Goal: Task Accomplishment & Management: Complete application form

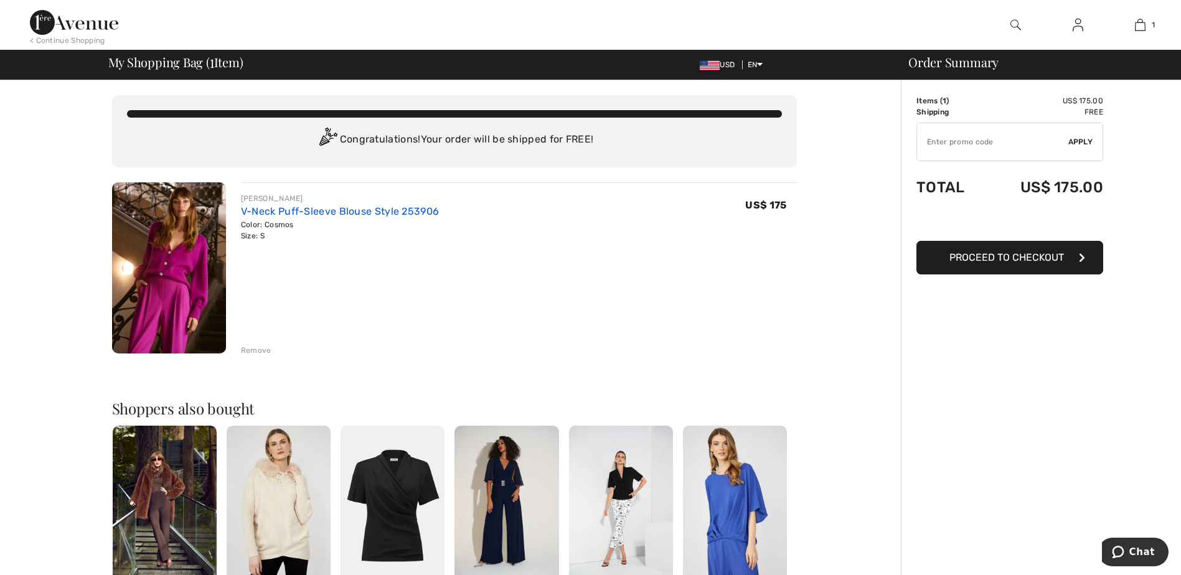
click at [268, 212] on link "V-Neck Puff-Sleeve Blouse Style 253906" at bounding box center [340, 211] width 198 height 12
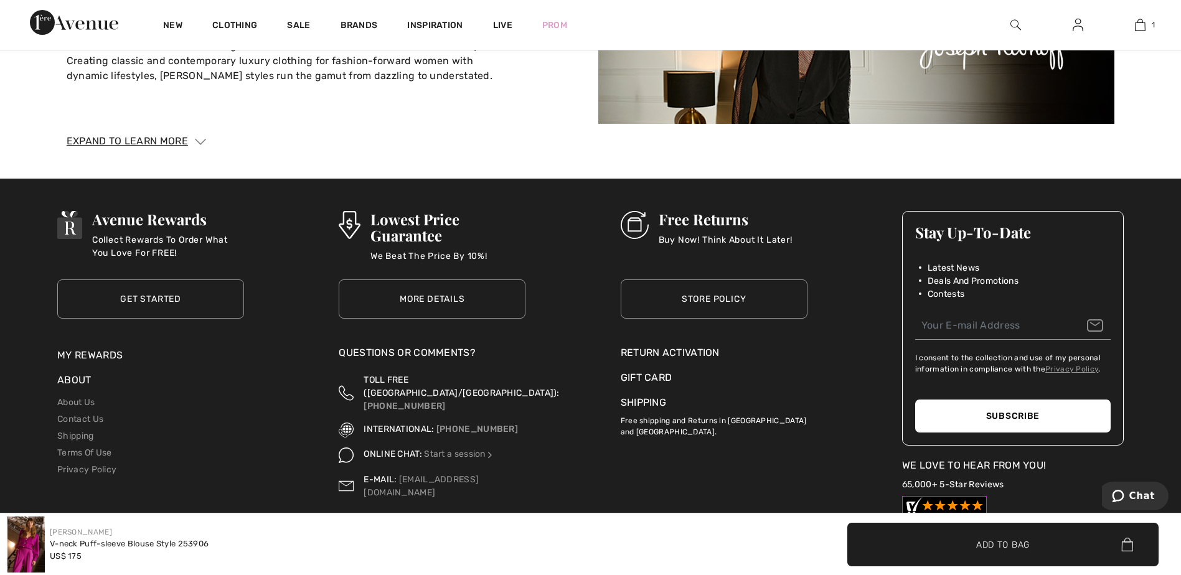
scroll to position [2583, 0]
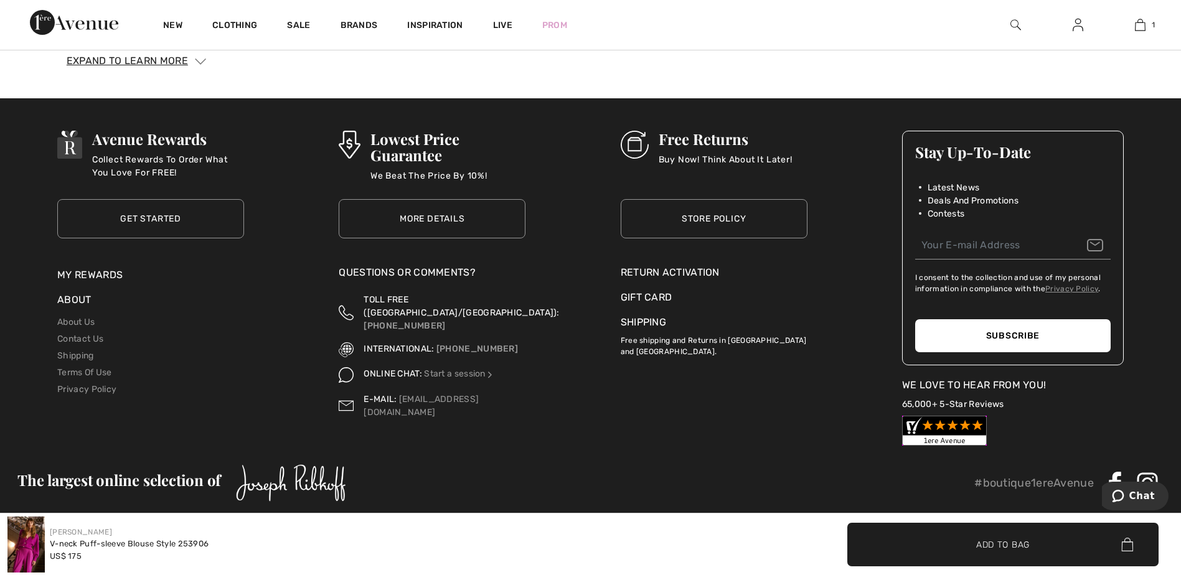
click at [661, 265] on div "Return Activation" at bounding box center [714, 272] width 187 height 15
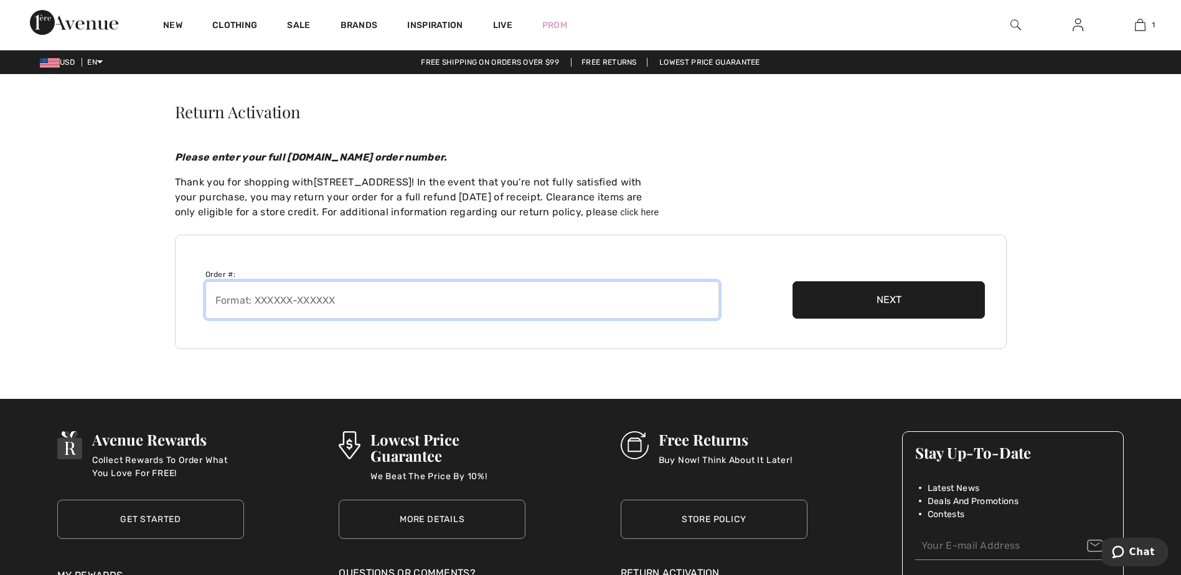
click at [350, 308] on input "text" at bounding box center [462, 299] width 514 height 37
type input "2509051388776"
click at [888, 295] on button "Next" at bounding box center [889, 299] width 193 height 37
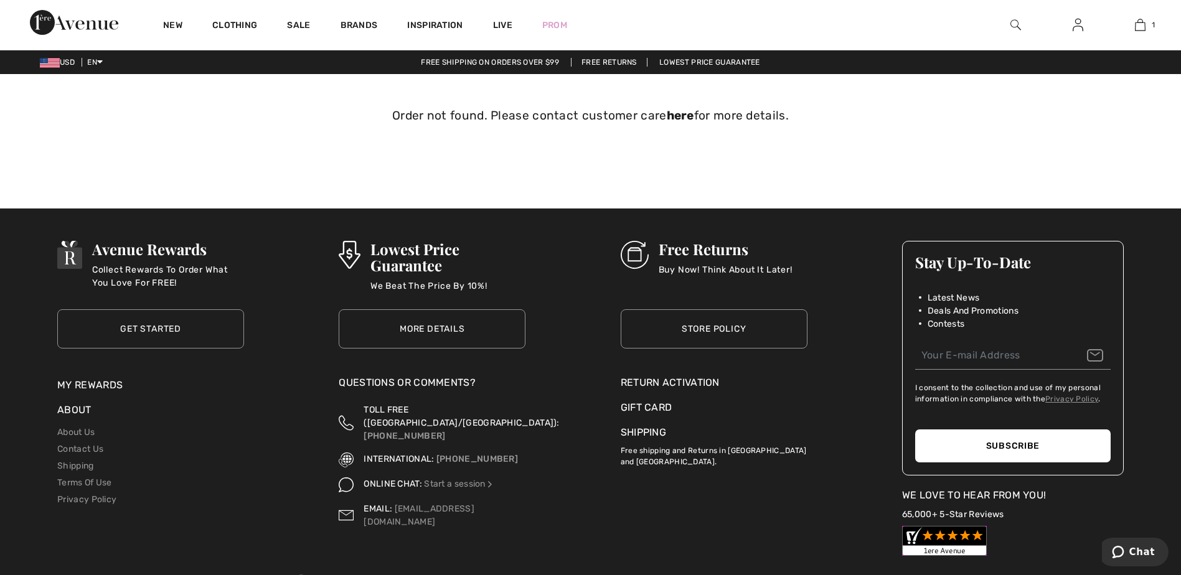
click at [662, 382] on div "Return Activation" at bounding box center [714, 382] width 187 height 15
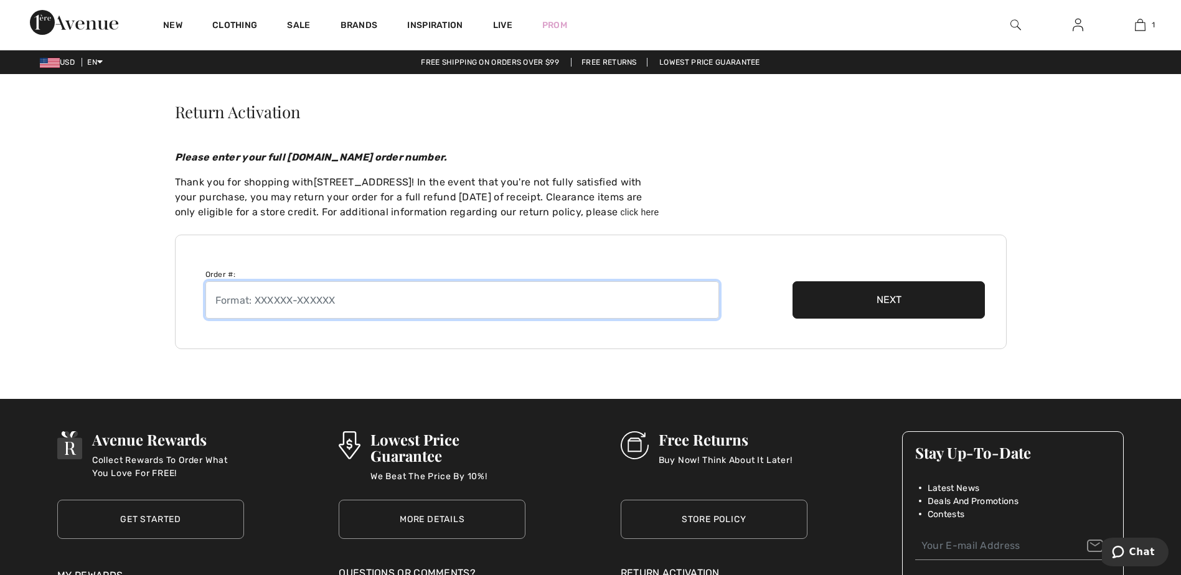
click at [349, 303] on input "text" at bounding box center [462, 299] width 514 height 37
type input "250905-1388776"
click at [885, 300] on button "Next" at bounding box center [889, 299] width 193 height 37
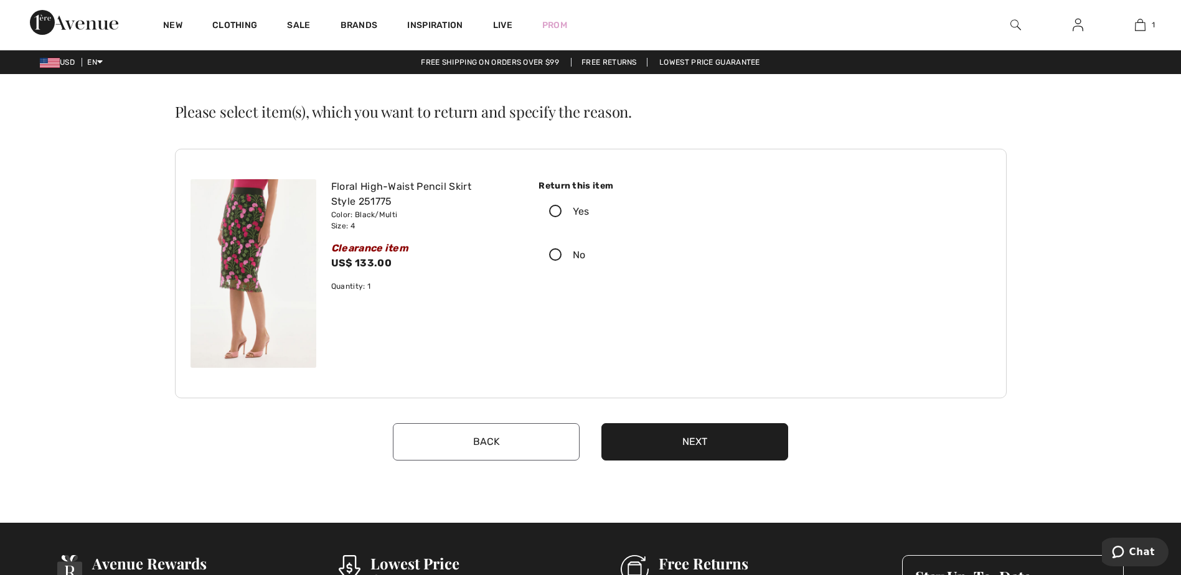
click at [553, 210] on icon at bounding box center [555, 211] width 33 height 13
click at [590, 210] on input "Yes" at bounding box center [594, 211] width 8 height 37
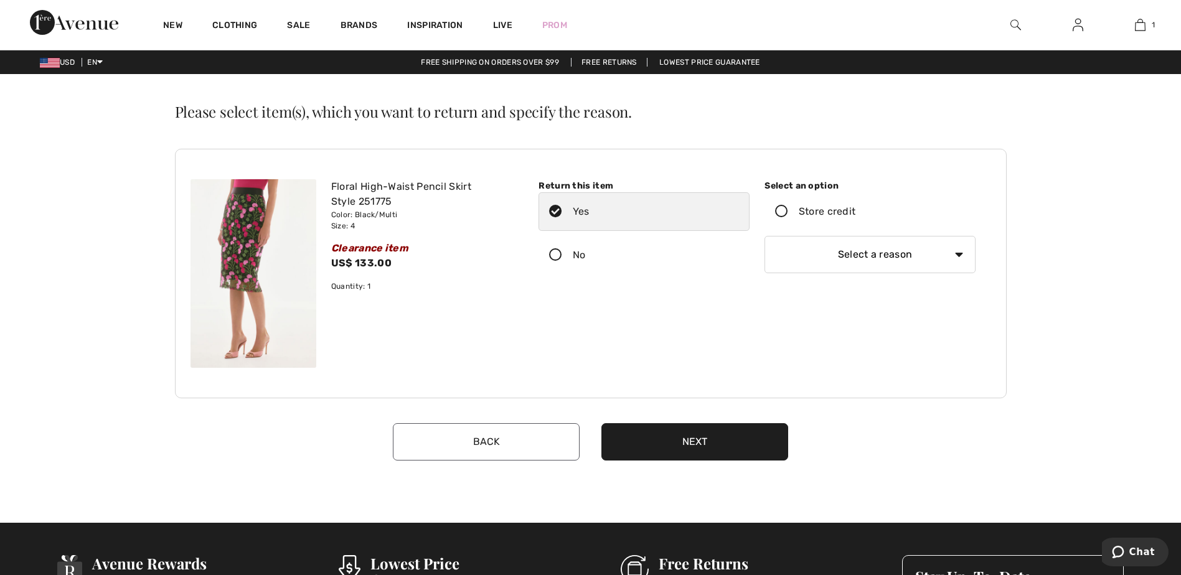
click at [881, 257] on select "Select a reason I received the wrong product or size My order arrived too late …" at bounding box center [870, 254] width 211 height 37
select select "other"
click at [765, 236] on select "Select a reason I received the wrong product or size My order arrived too late …" at bounding box center [870, 254] width 211 height 37
click at [821, 305] on input "text" at bounding box center [870, 306] width 211 height 37
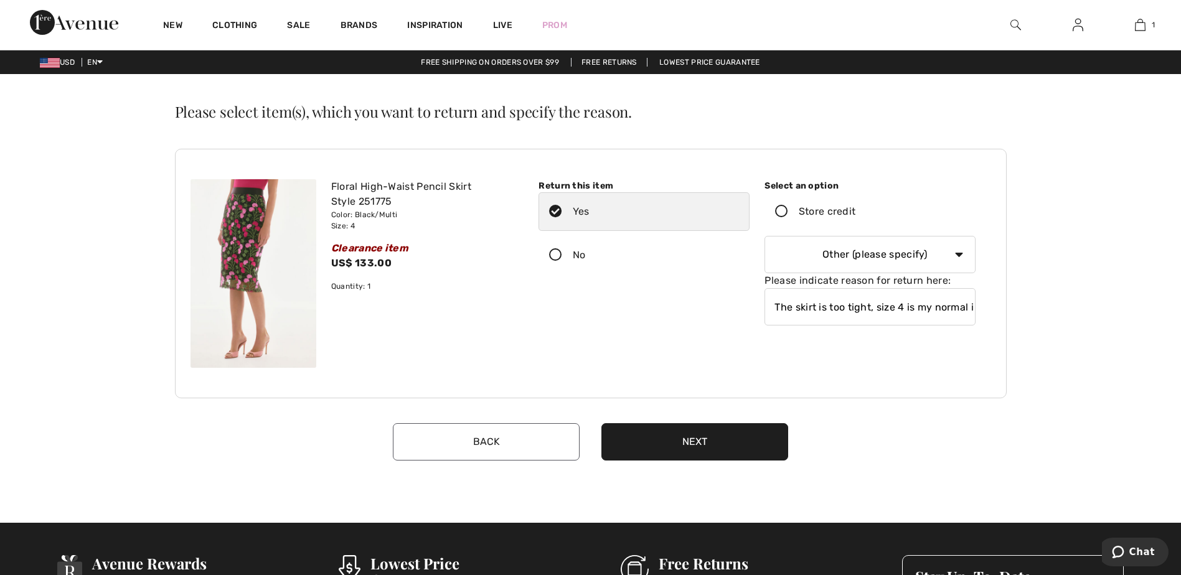
click at [687, 435] on button "Next" at bounding box center [694, 441] width 187 height 37
click at [974, 305] on input "The skirt is too tight, size 4 is my normal is my" at bounding box center [870, 308] width 211 height 37
click at [783, 210] on icon at bounding box center [782, 212] width 33 height 13
click at [856, 210] on input "Store credit" at bounding box center [860, 212] width 8 height 37
click at [915, 307] on input "The skirt is too tight, need sz6" at bounding box center [870, 306] width 211 height 37
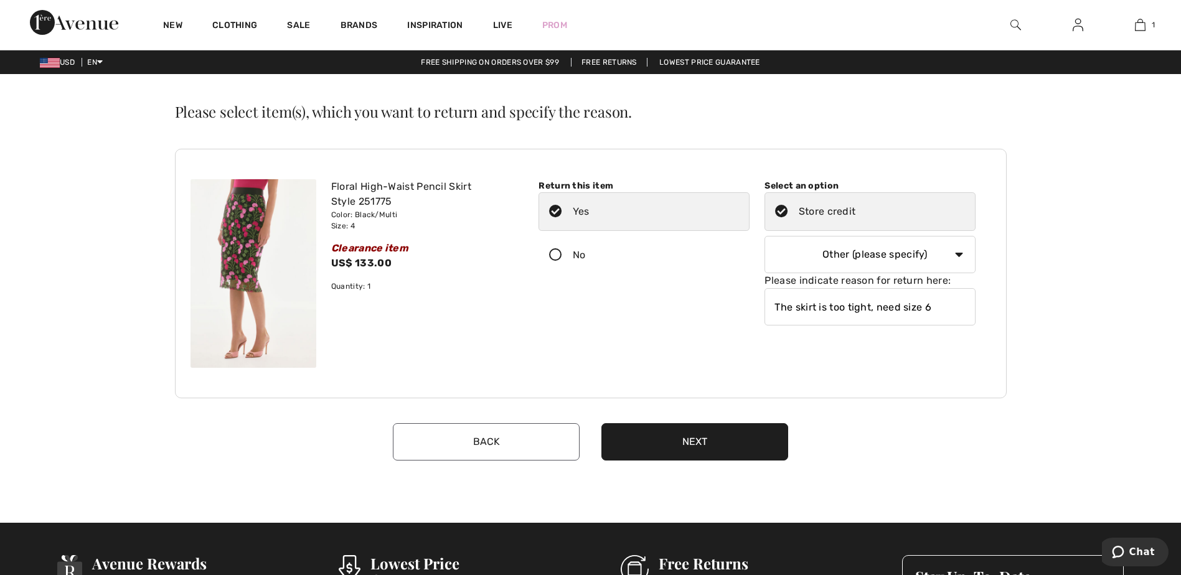
type input "The skirt is too tight, need size 6"
click at [687, 445] on button "Next" at bounding box center [694, 441] width 187 height 37
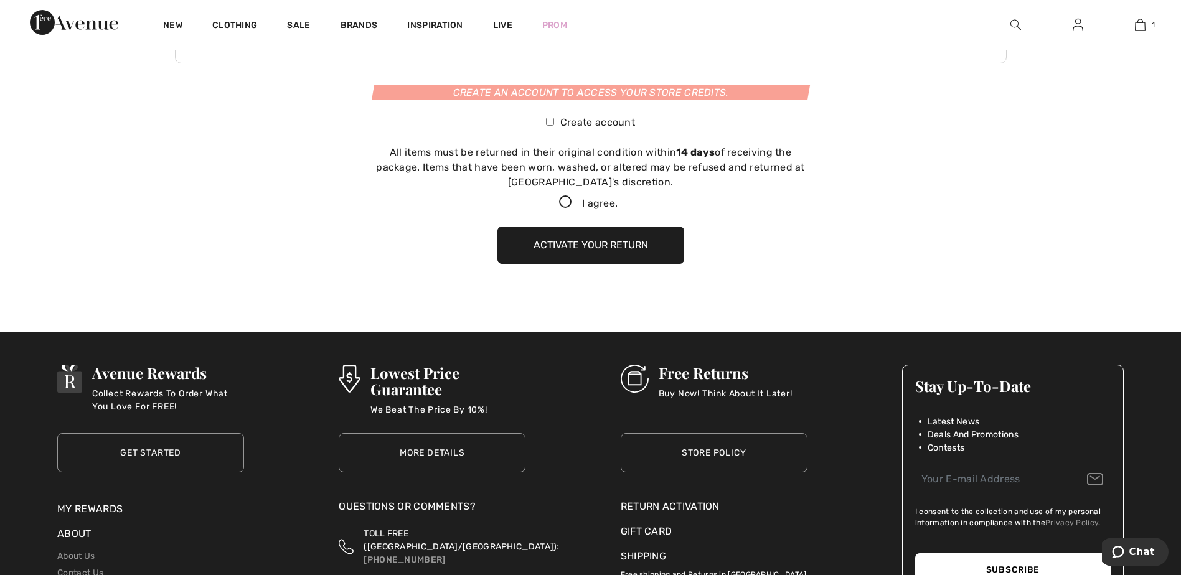
scroll to position [342, 0]
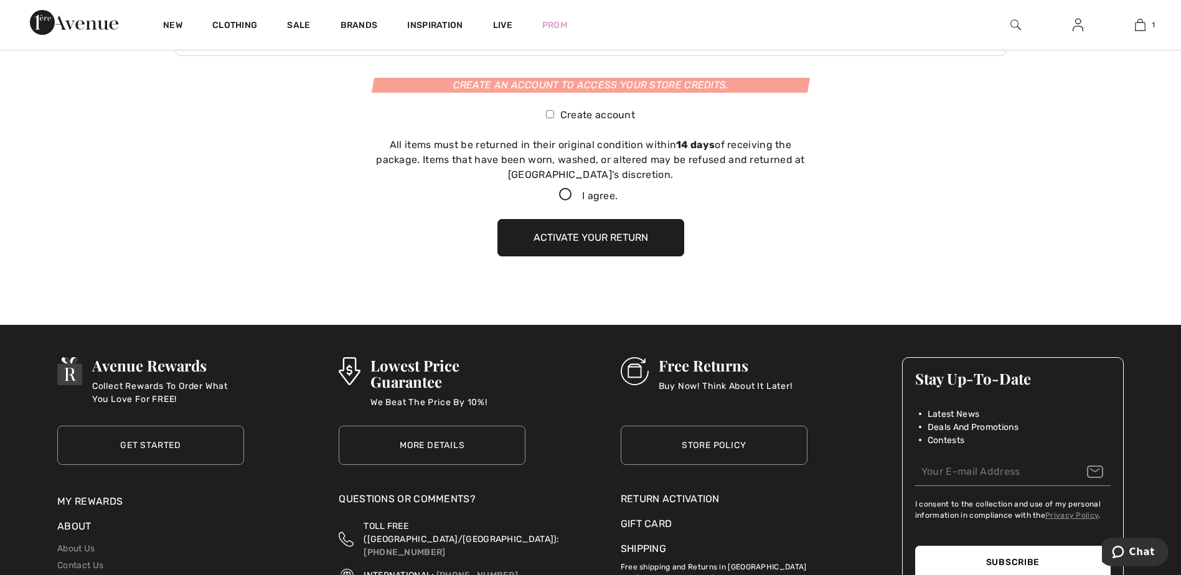
click at [562, 194] on icon at bounding box center [565, 195] width 33 height 13
click at [618, 194] on input "I agree." at bounding box center [622, 195] width 8 height 8
checkbox input "true"
click at [608, 239] on button "Activate your return" at bounding box center [590, 237] width 187 height 37
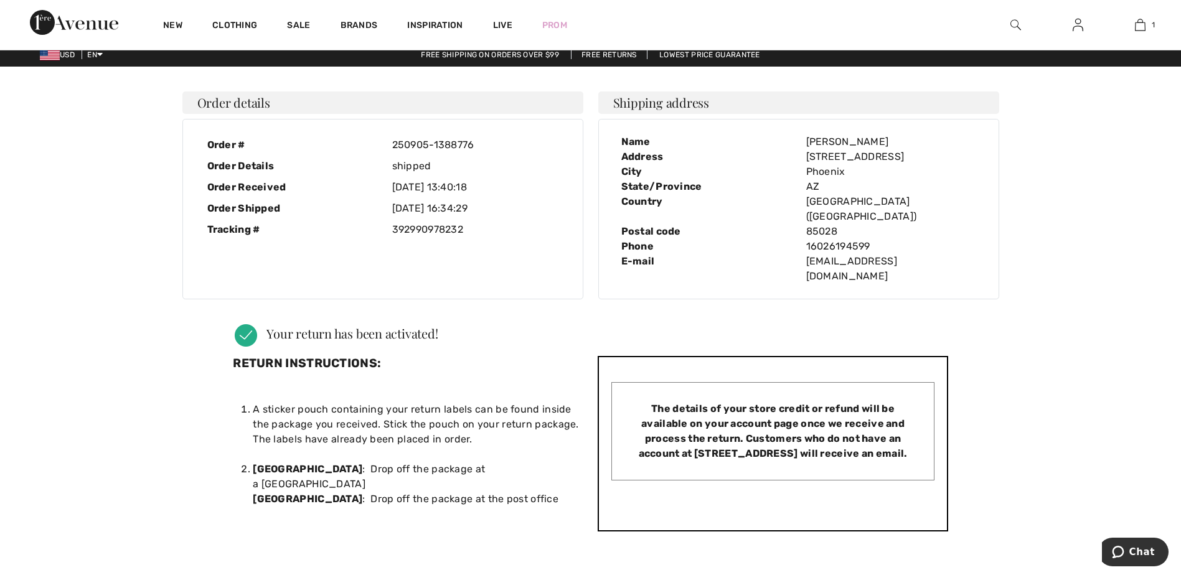
scroll to position [0, 0]
